Goal: Task Accomplishment & Management: Use online tool/utility

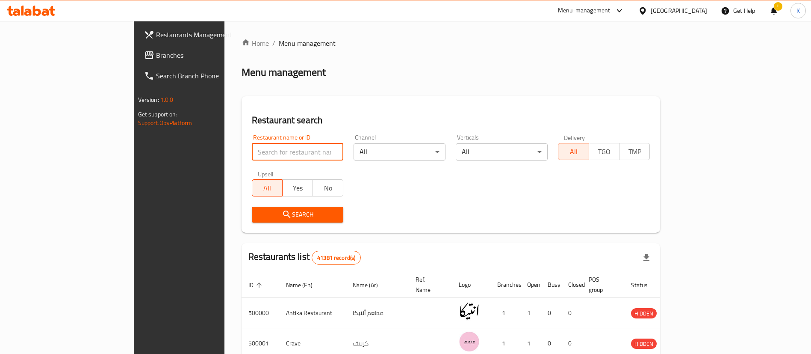
type input "Cilantro"
click button "Search" at bounding box center [298, 214] width 92 height 16
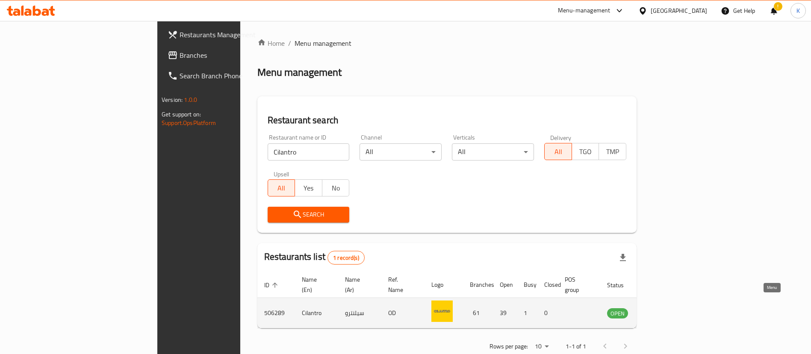
click at [661, 311] on icon "enhanced table" at bounding box center [659, 312] width 3 height 3
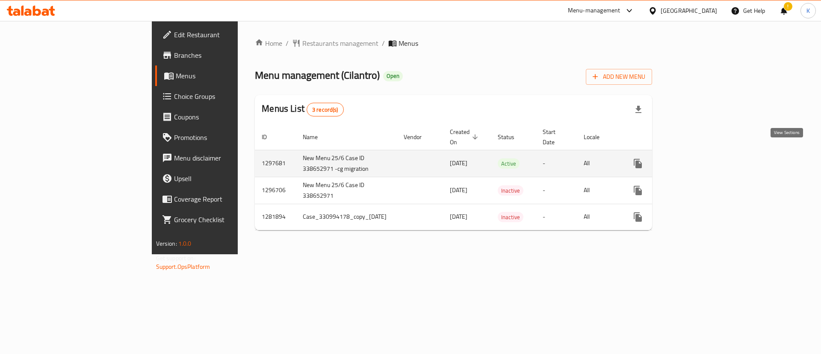
click at [705, 158] on icon "enhanced table" at bounding box center [699, 163] width 10 height 10
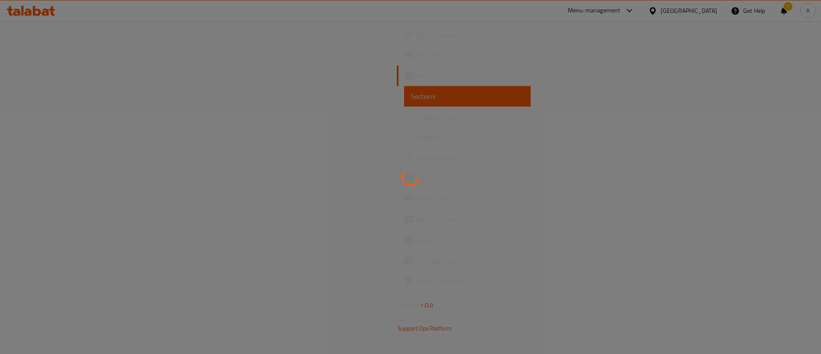
click at [30, 157] on div at bounding box center [410, 177] width 821 height 354
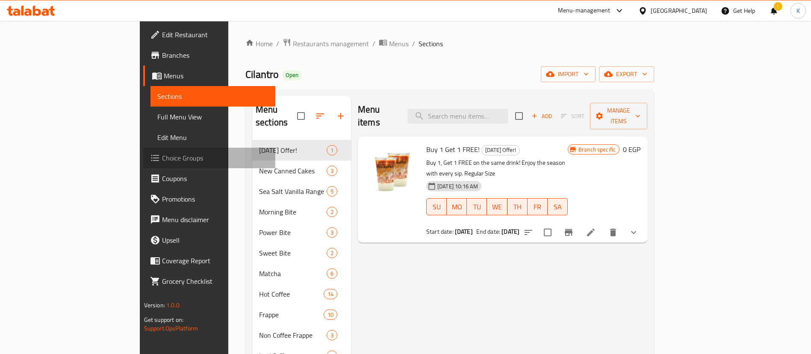
click at [162, 157] on span "Choice Groups" at bounding box center [215, 158] width 106 height 10
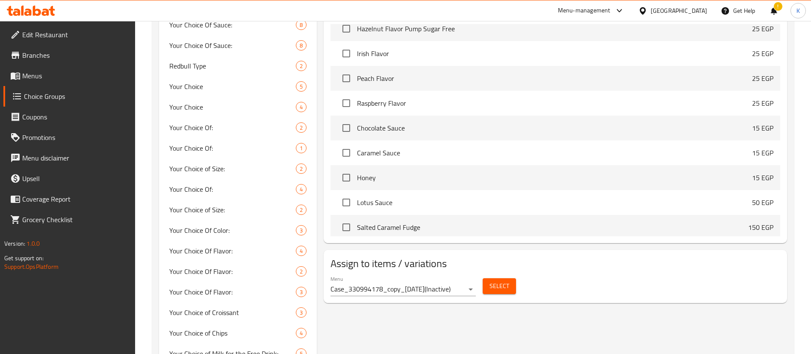
scroll to position [442, 0]
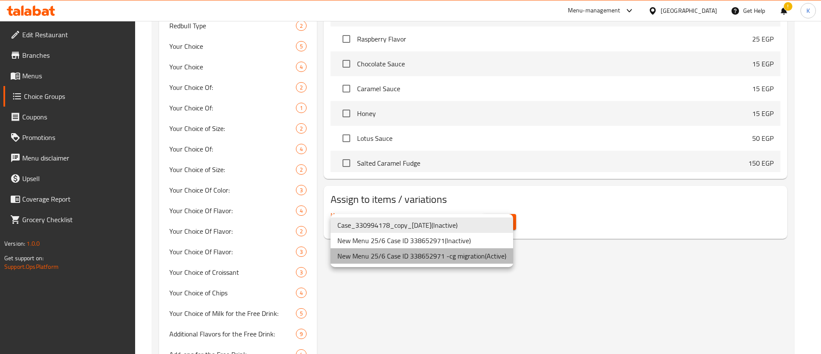
click at [477, 256] on li "New Menu 25/6 Case ID 338652971 -cg migration ( Active )" at bounding box center [421, 255] width 183 height 15
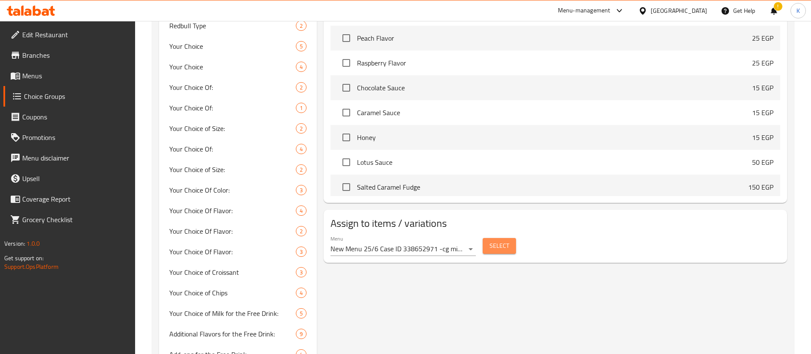
click at [501, 240] on span "Select" at bounding box center [500, 245] width 20 height 11
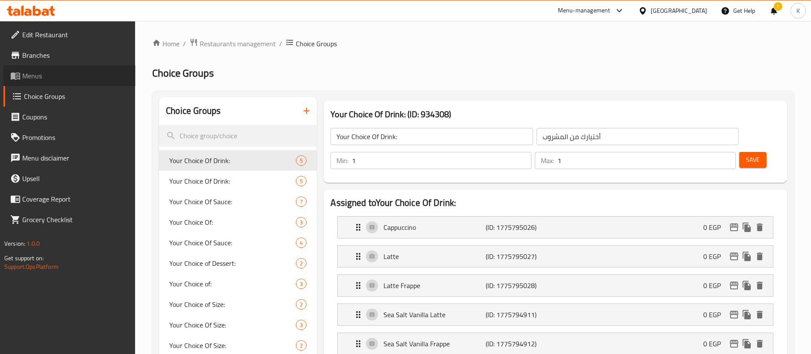
click at [19, 77] on icon at bounding box center [17, 75] width 3 height 3
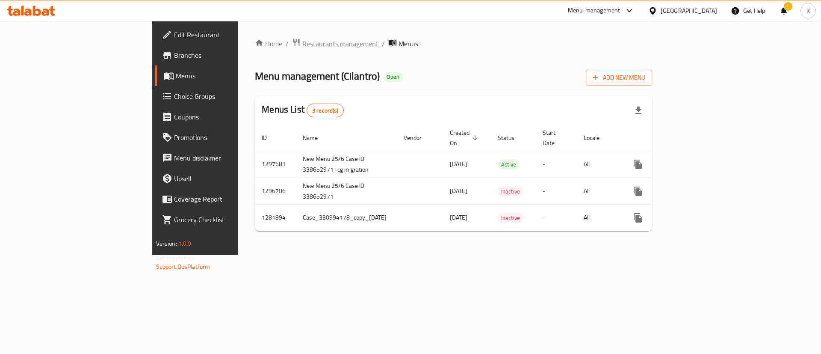
click at [302, 46] on span "Restaurants management" at bounding box center [340, 43] width 76 height 10
